Goal: Information Seeking & Learning: Learn about a topic

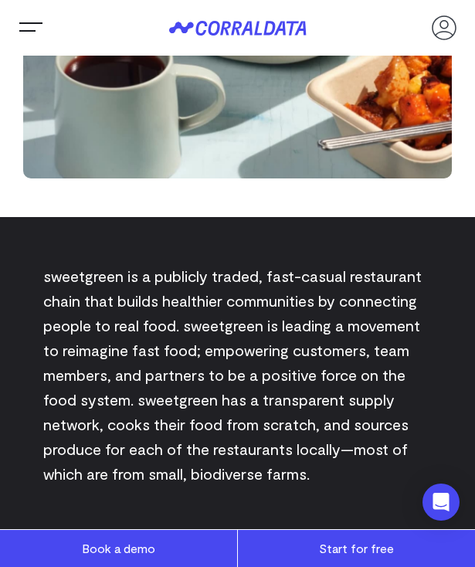
scroll to position [421, 0]
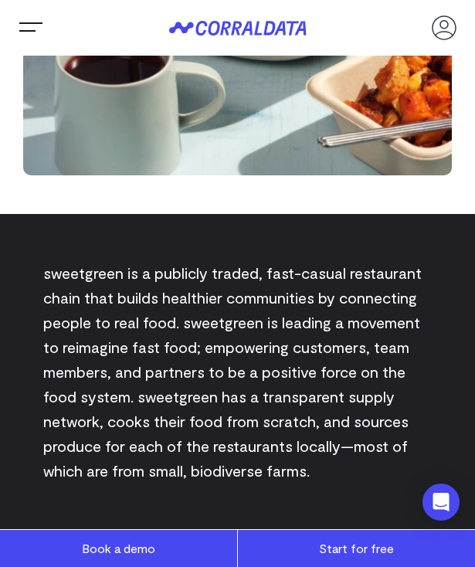
click at [121, 292] on p "sweetgreen is a publicly traded, fast-casual restaurant chain that builds healt…" at bounding box center [237, 371] width 388 height 222
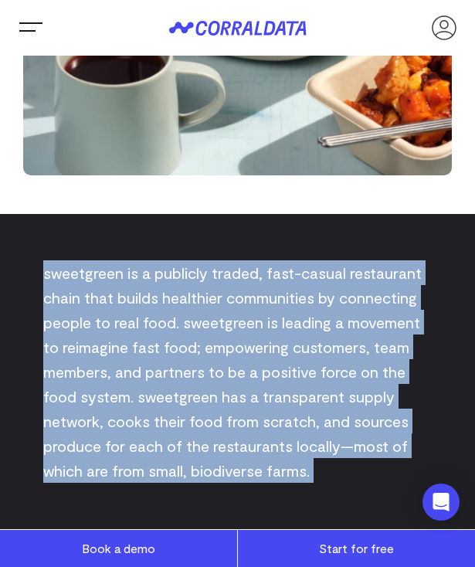
click at [121, 292] on p "sweetgreen is a publicly traded, fast-casual restaurant chain that builds healt…" at bounding box center [237, 371] width 388 height 222
click at [159, 375] on p "sweetgreen is a publicly traded, fast-casual restaurant chain that builds healt…" at bounding box center [237, 371] width 388 height 222
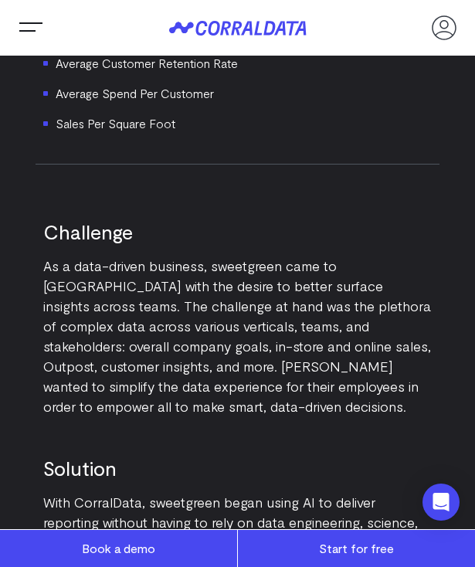
scroll to position [1415, 0]
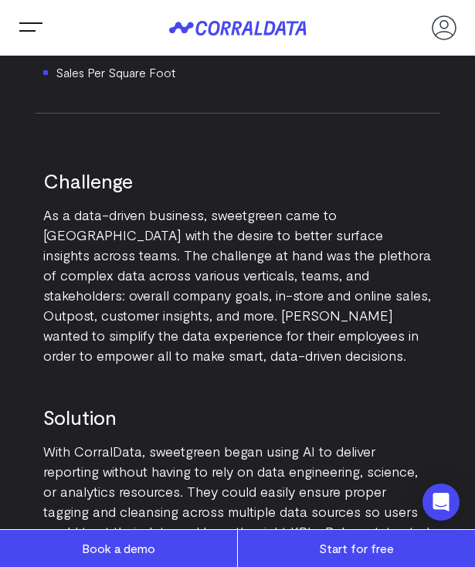
click at [189, 256] on p "As a data-driven business, sweetgreen came to CorralData with the desire to bet…" at bounding box center [237, 285] width 388 height 161
click at [198, 288] on p "As a data-driven business, sweetgreen came to CorralData with the desire to bet…" at bounding box center [237, 285] width 388 height 161
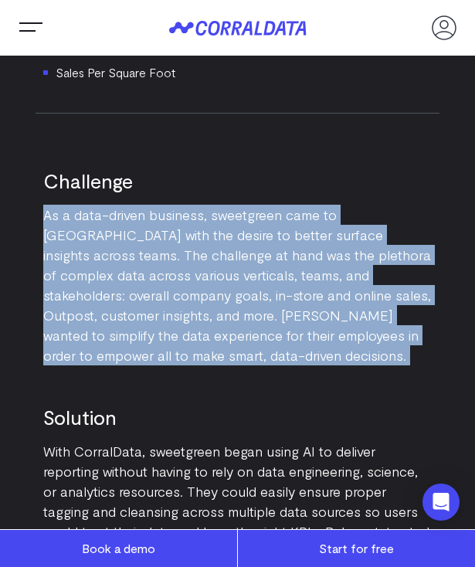
click at [198, 288] on p "As a data-driven business, sweetgreen came to CorralData with the desire to bet…" at bounding box center [237, 285] width 388 height 161
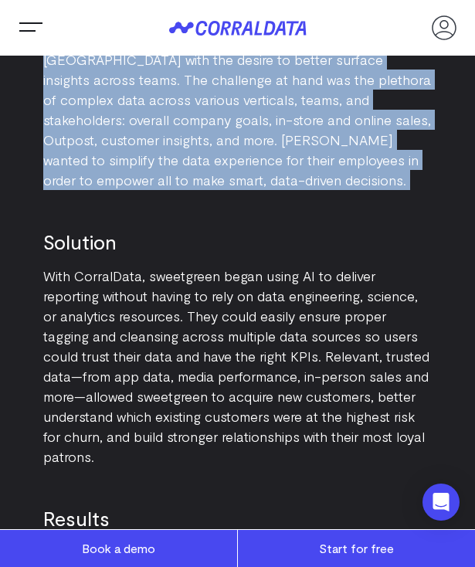
scroll to position [1595, 0]
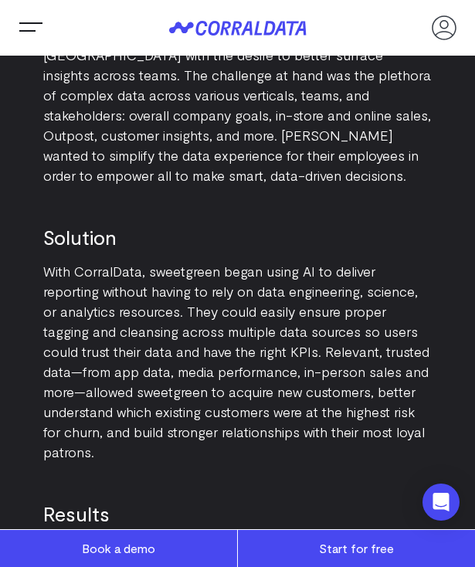
click at [196, 280] on p "With CorralData, sweetgreen began using AI to deliver reporting without having …" at bounding box center [237, 361] width 388 height 201
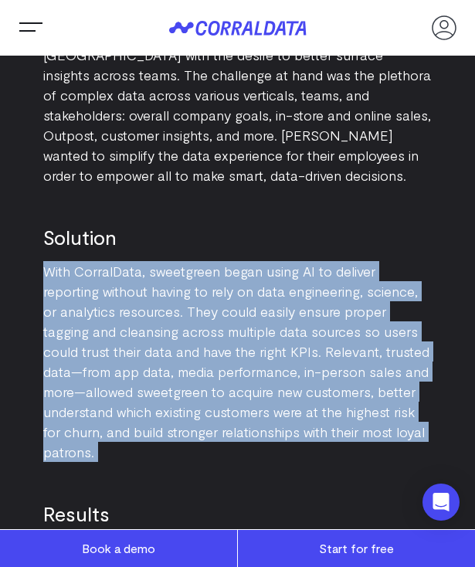
click at [196, 280] on p "With CorralData, sweetgreen began using AI to deliver reporting without having …" at bounding box center [237, 361] width 388 height 201
click at [232, 313] on p "With CorralData, sweetgreen began using AI to deliver reporting without having …" at bounding box center [237, 361] width 388 height 201
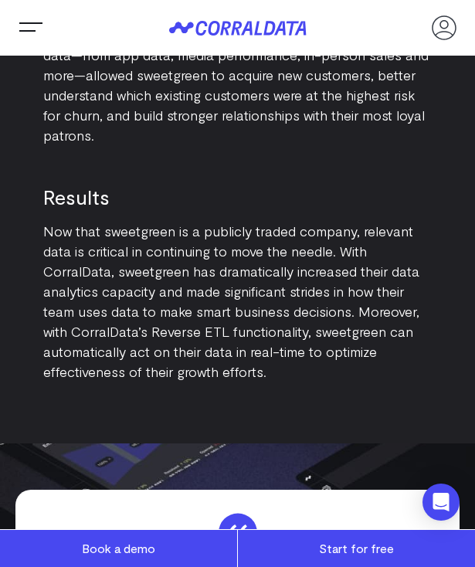
scroll to position [1914, 0]
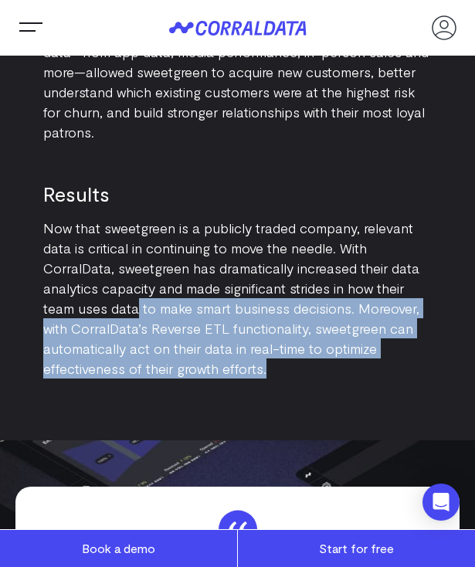
drag, startPoint x: 270, startPoint y: 371, endPoint x: 144, endPoint y: 303, distance: 144.0
click at [144, 303] on p "Now that sweetgreen is a publicly traded company, relevant data is critical in …" at bounding box center [237, 298] width 388 height 161
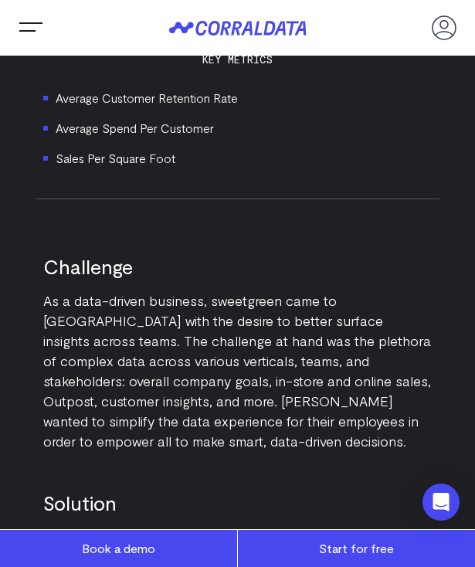
scroll to position [1328, 0]
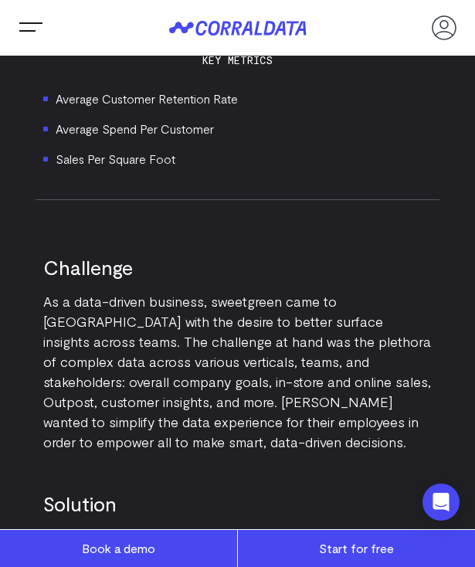
click at [195, 318] on p "As a data-driven business, sweetgreen came to CorralData with the desire to bet…" at bounding box center [237, 371] width 388 height 161
click at [275, 411] on p "As a data-driven business, sweetgreen came to CorralData with the desire to bet…" at bounding box center [237, 371] width 388 height 161
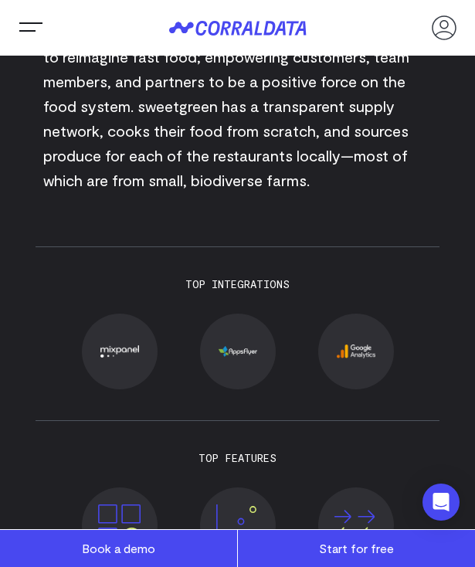
click at [377, 357] on link at bounding box center [356, 351] width 76 height 76
click at [231, 357] on link at bounding box center [238, 351] width 76 height 76
click at [133, 350] on img at bounding box center [119, 351] width 39 height 13
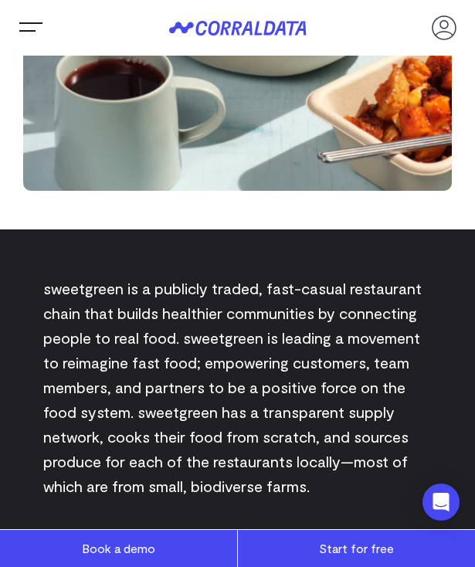
scroll to position [416, 0]
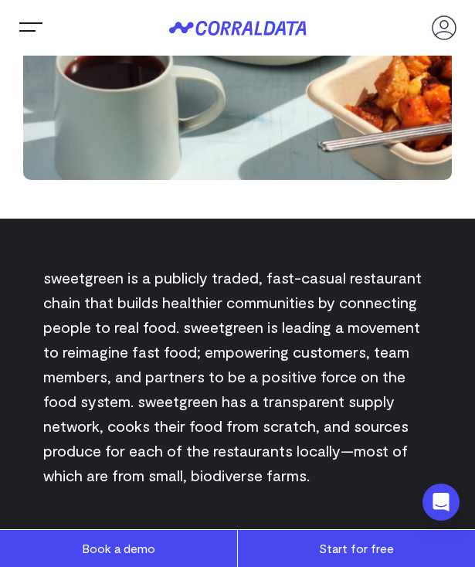
click at [152, 284] on p "sweetgreen is a publicly traded, fast-casual restaurant chain that builds healt…" at bounding box center [237, 376] width 388 height 222
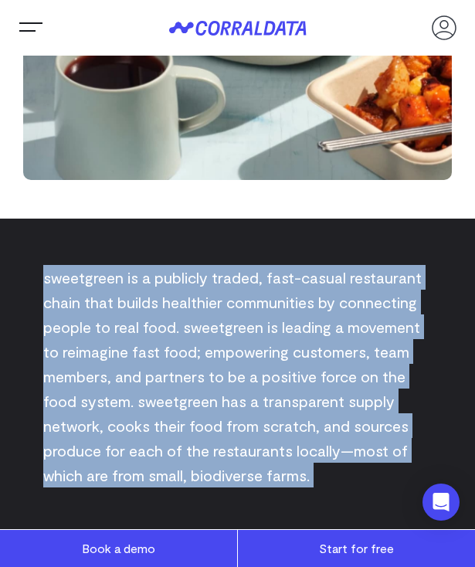
click at [152, 284] on p "sweetgreen is a publicly traded, fast-casual restaurant chain that builds healt…" at bounding box center [237, 376] width 388 height 222
click at [158, 342] on p "sweetgreen is a publicly traded, fast-casual restaurant chain that builds healt…" at bounding box center [237, 376] width 388 height 222
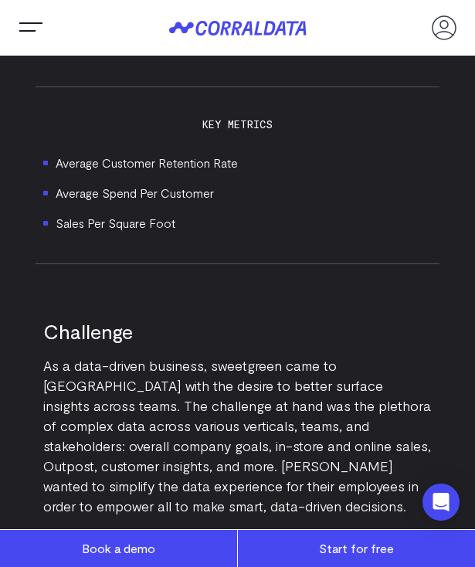
scroll to position [1271, 0]
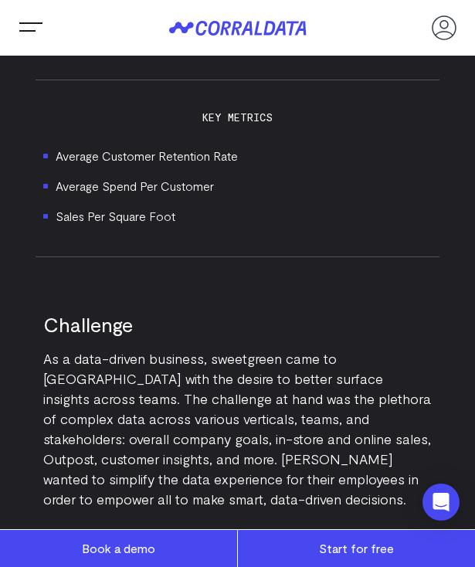
click at [84, 162] on li "Average Customer Retention Rate" at bounding box center [237, 156] width 388 height 19
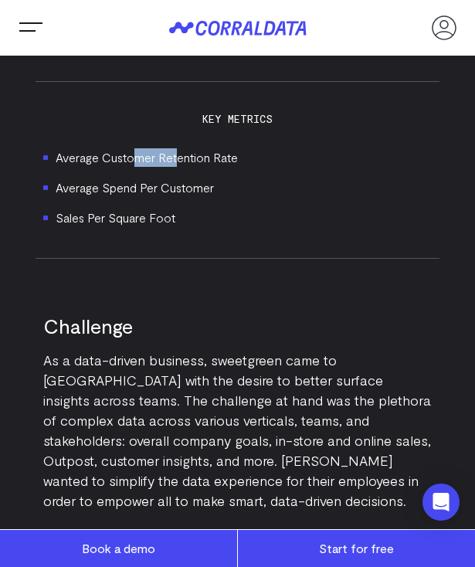
scroll to position [1264, 0]
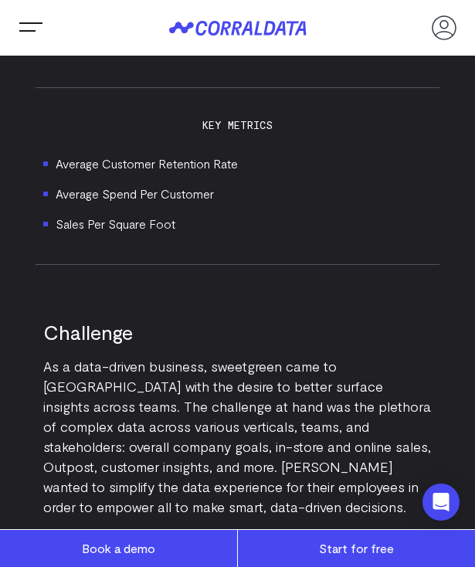
click at [79, 171] on li "Average Customer Retention Rate" at bounding box center [237, 163] width 388 height 19
drag, startPoint x: 65, startPoint y: 160, endPoint x: 171, endPoint y: 239, distance: 131.8
click at [171, 239] on div "Key Metrics Average Customer Retention Rate Average Spend Per Customer Sales Pe…" at bounding box center [238, 176] width 404 height 176
drag, startPoint x: 180, startPoint y: 235, endPoint x: 32, endPoint y: 186, distance: 155.5
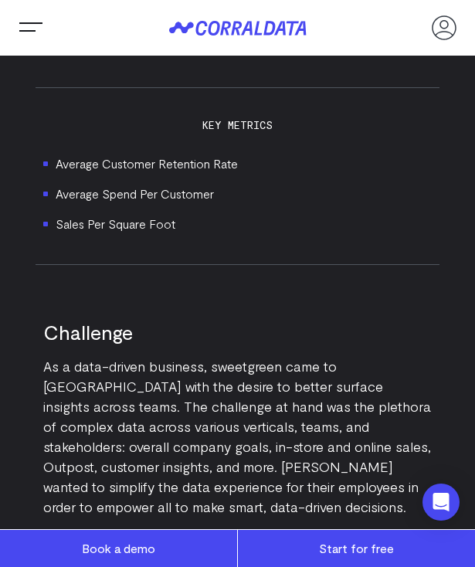
click at [32, 186] on div "sweetgreen is a publicly traded, fast-casual restaurant chain that builds healt…" at bounding box center [237, 414] width 444 height 2086
click at [31, 162] on div "sweetgreen is a publicly traded, fast-casual restaurant chain that builds healt…" at bounding box center [237, 414] width 444 height 2086
drag, startPoint x: 52, startPoint y: 159, endPoint x: 154, endPoint y: 259, distance: 143.0
click at [154, 259] on div "Key Metrics Average Customer Retention Rate Average Spend Per Customer Sales Pe…" at bounding box center [238, 176] width 404 height 176
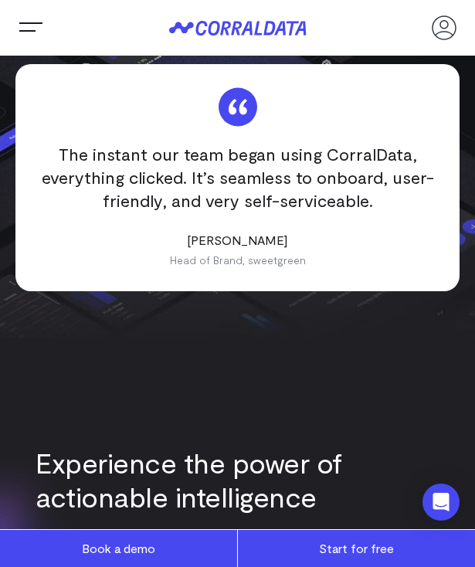
scroll to position [2766, 0]
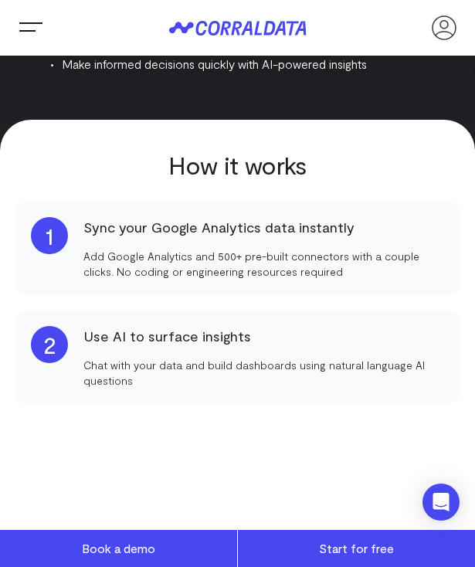
scroll to position [580, 0]
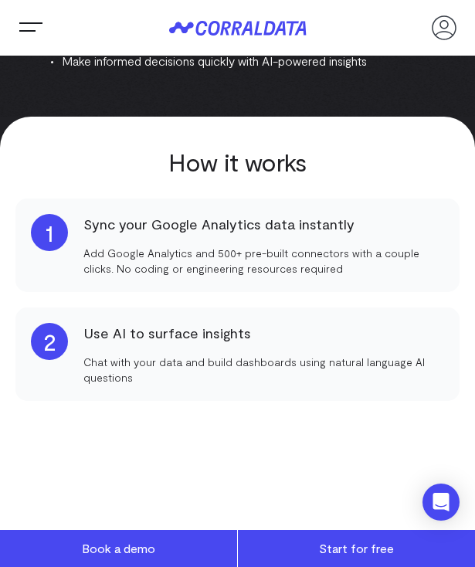
click at [191, 263] on p "Add Google Analytics and 500+ pre-built connectors with a couple clicks. No cod…" at bounding box center [263, 260] width 360 height 31
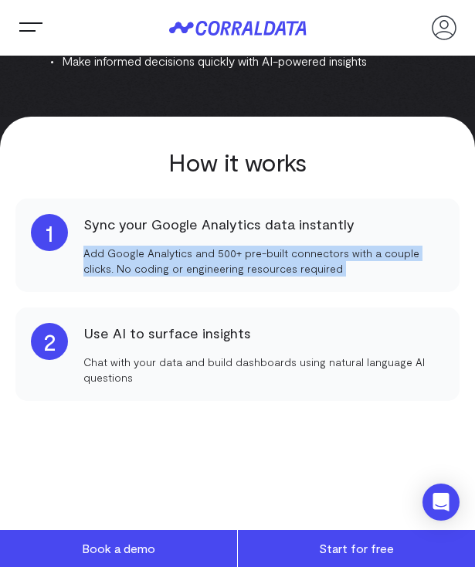
click at [191, 263] on p "Add Google Analytics and 500+ pre-built connectors with a couple clicks. No cod…" at bounding box center [263, 260] width 360 height 31
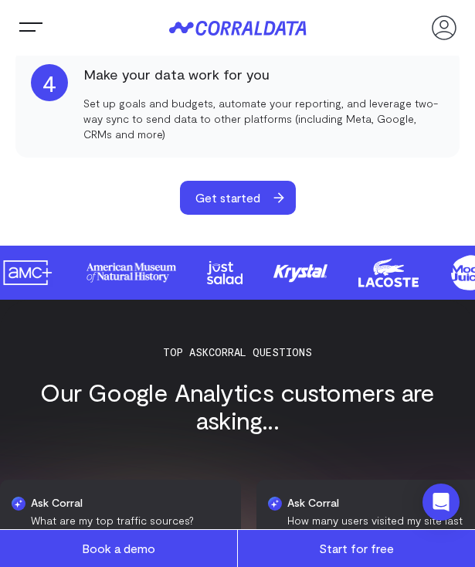
scroll to position [1056, 0]
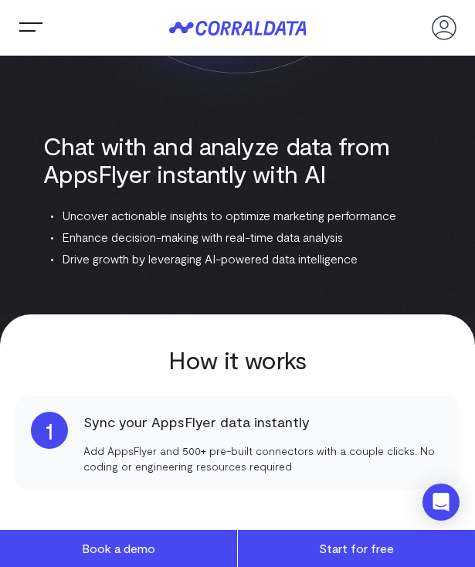
scroll to position [387, 0]
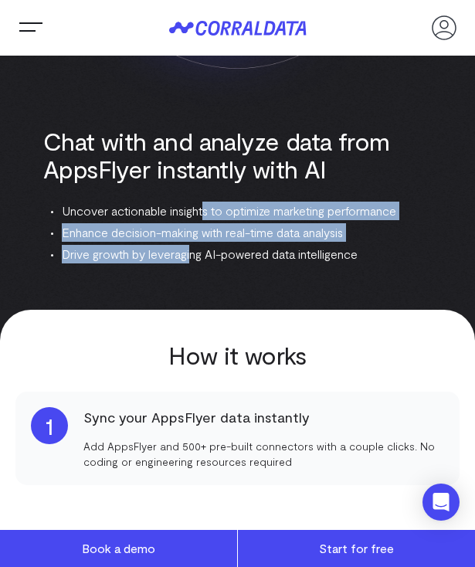
drag, startPoint x: 209, startPoint y: 212, endPoint x: 193, endPoint y: 245, distance: 36.9
click at [193, 245] on ul "Uncover actionable insights to optimize marketing performance Enhance decision-…" at bounding box center [241, 232] width 381 height 62
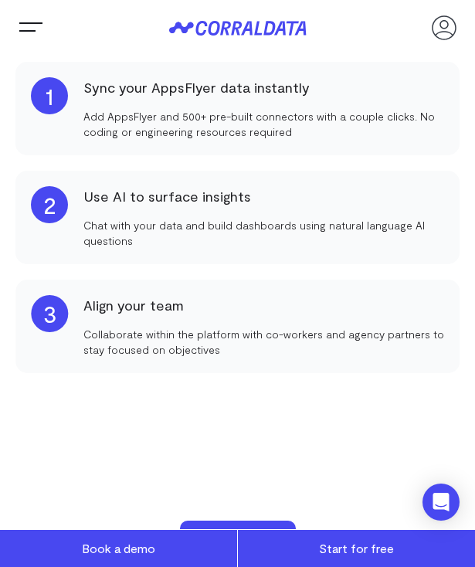
scroll to position [719, 0]
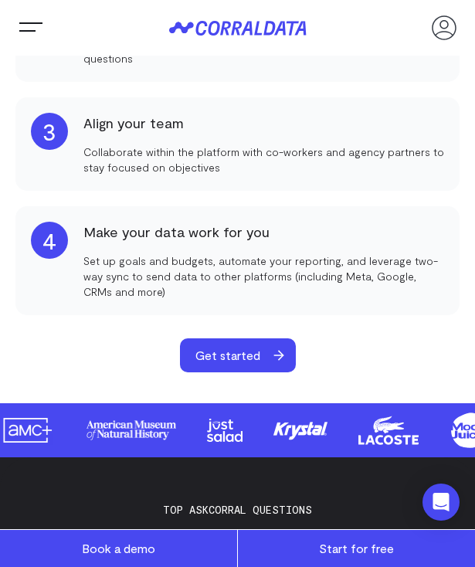
scroll to position [902, 0]
